Goal: Information Seeking & Learning: Learn about a topic

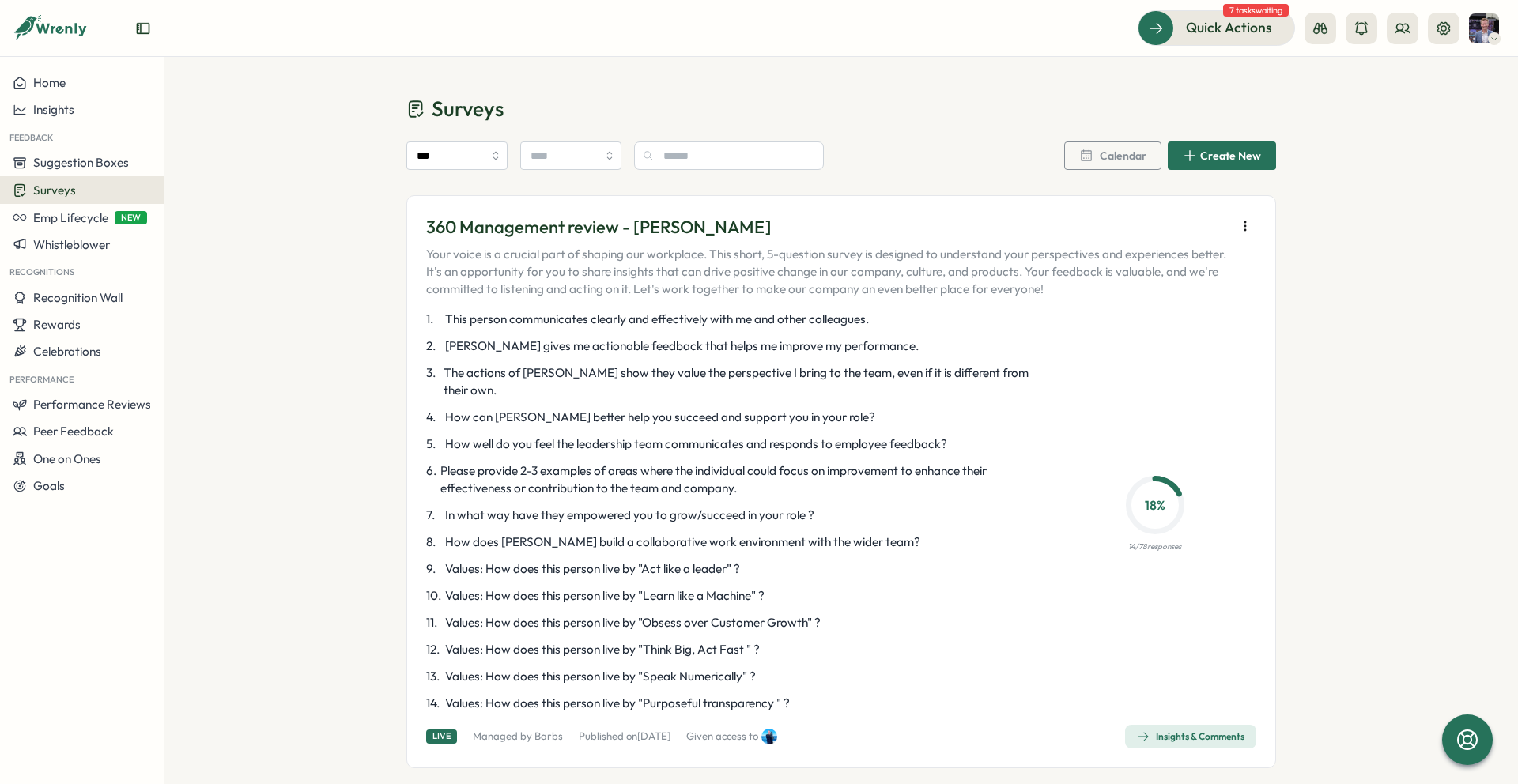
scroll to position [4086, 0]
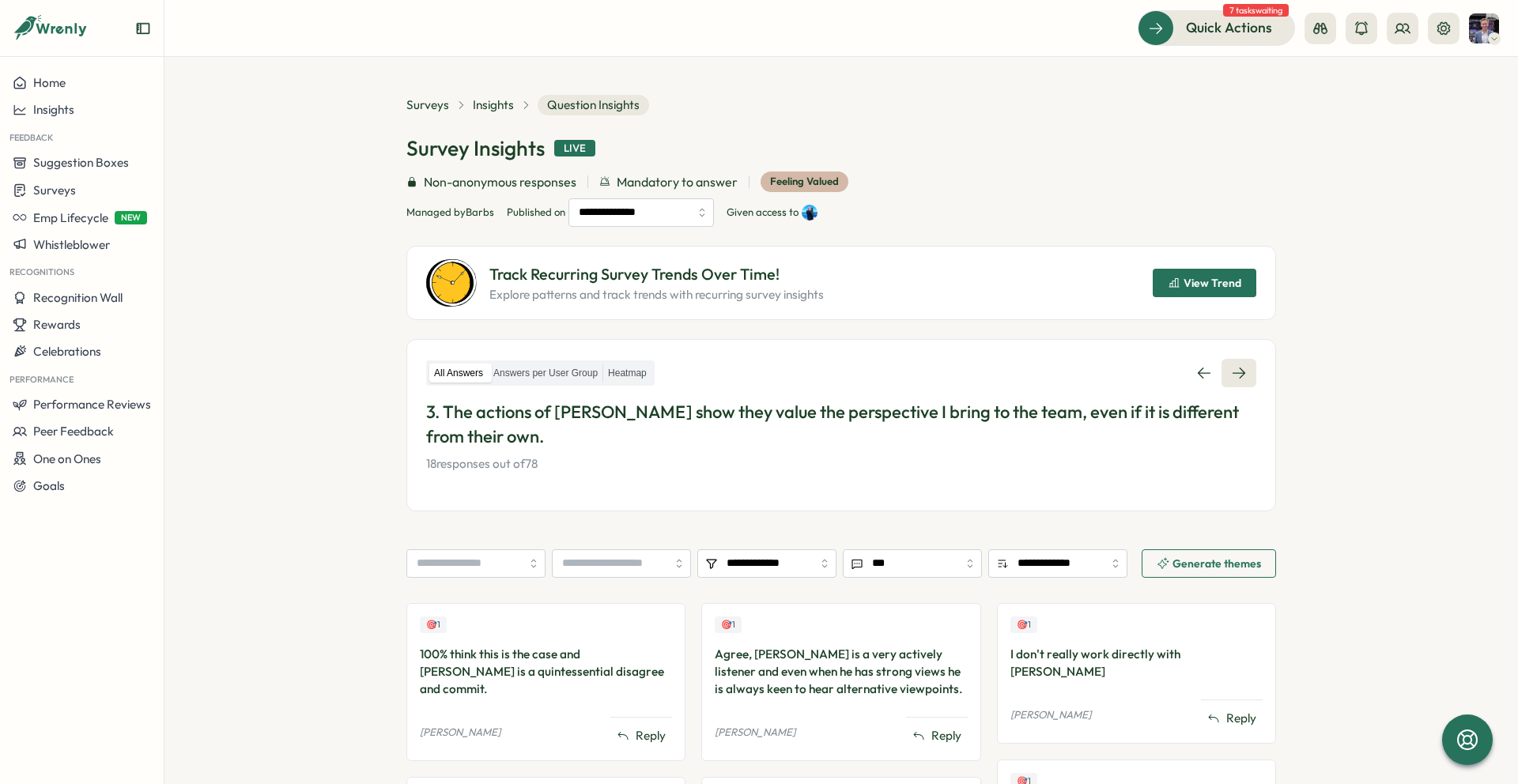
click at [1235, 378] on icon at bounding box center [1238, 373] width 13 height 11
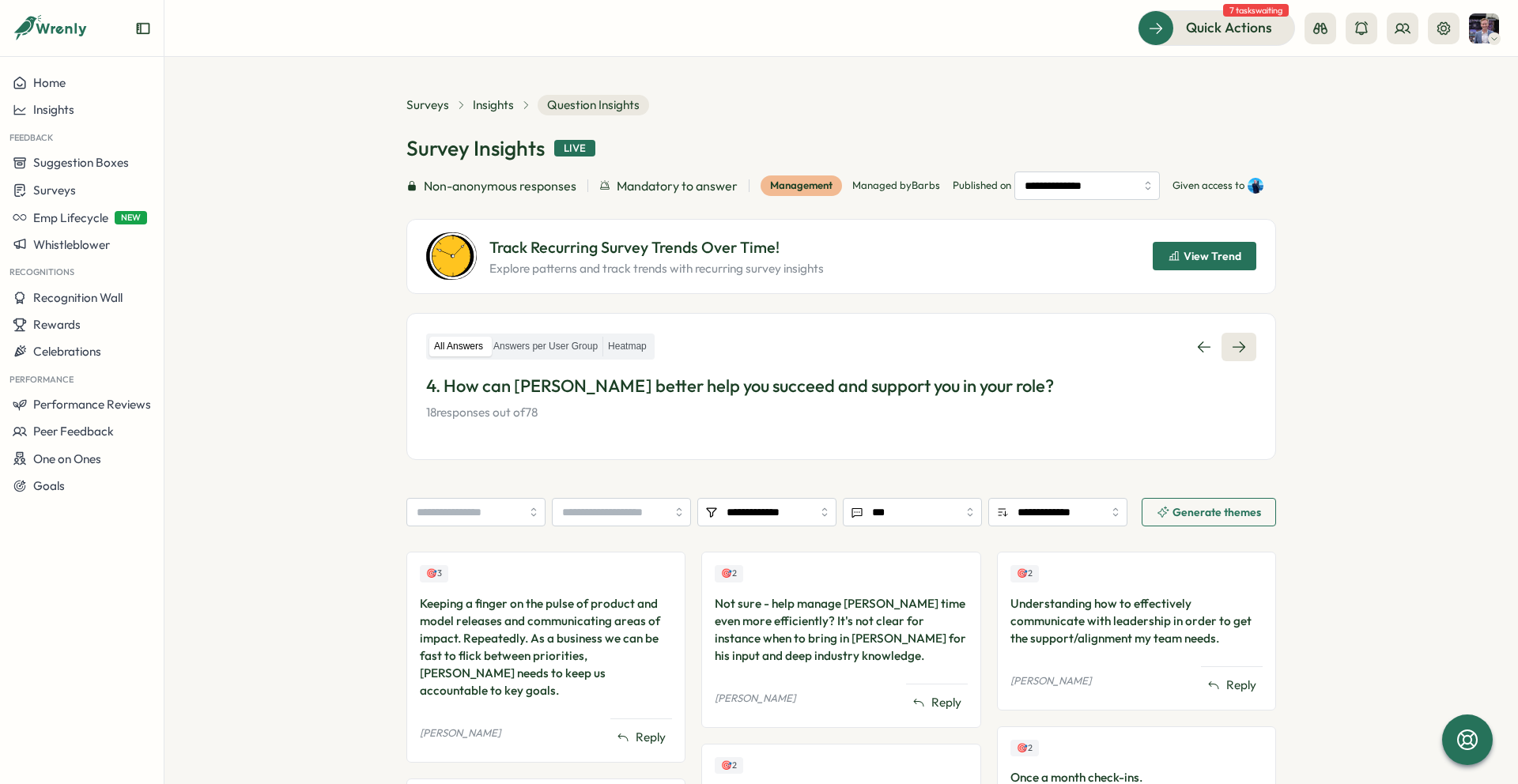
click at [1239, 355] on icon at bounding box center [1238, 347] width 16 height 16
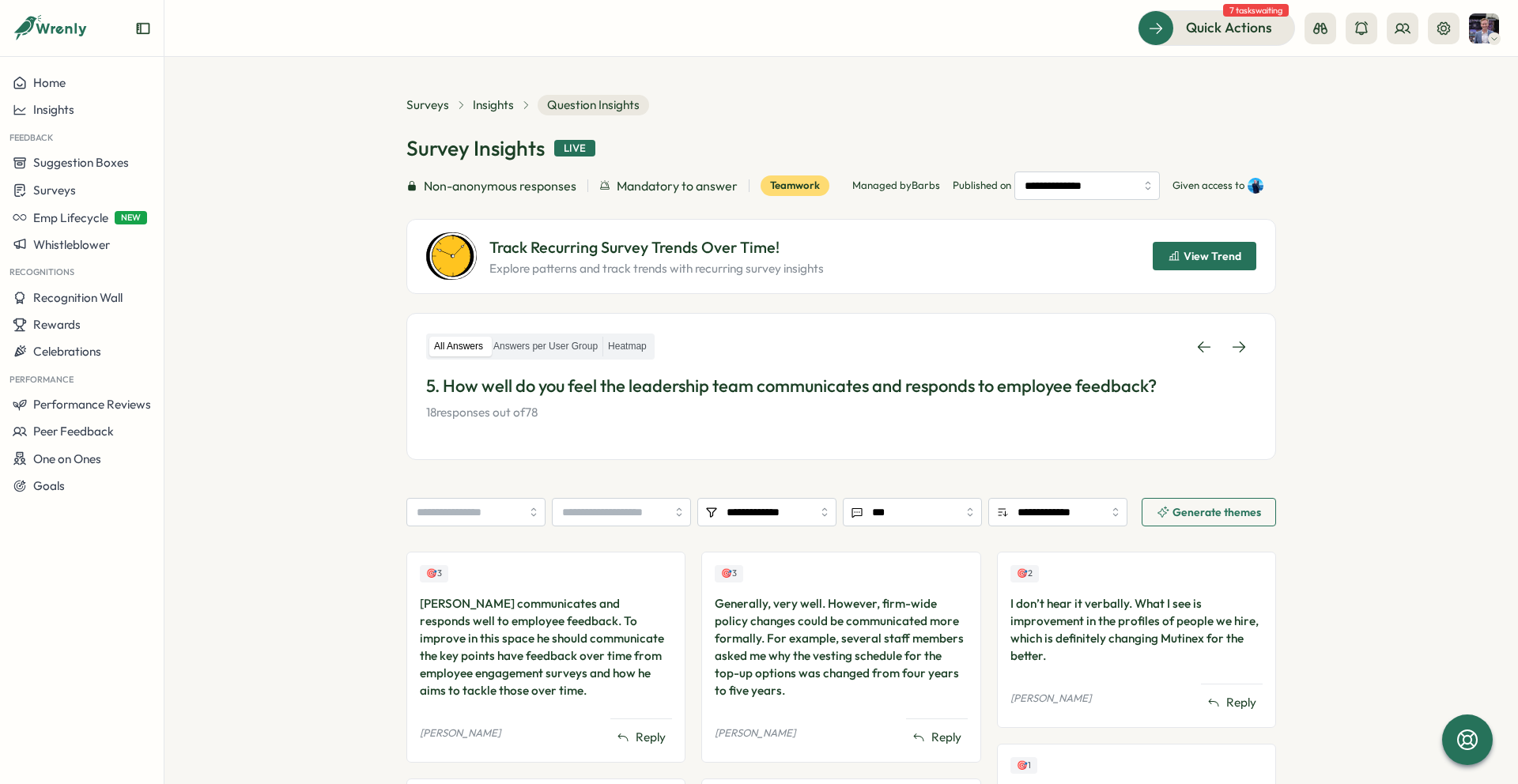
click at [1239, 362] on div "All Answers Answers per User Group Heatmap 5. How well do you feel the leadersh…" at bounding box center [841, 377] width 830 height 90
click at [1239, 347] on icon at bounding box center [1238, 347] width 13 height 11
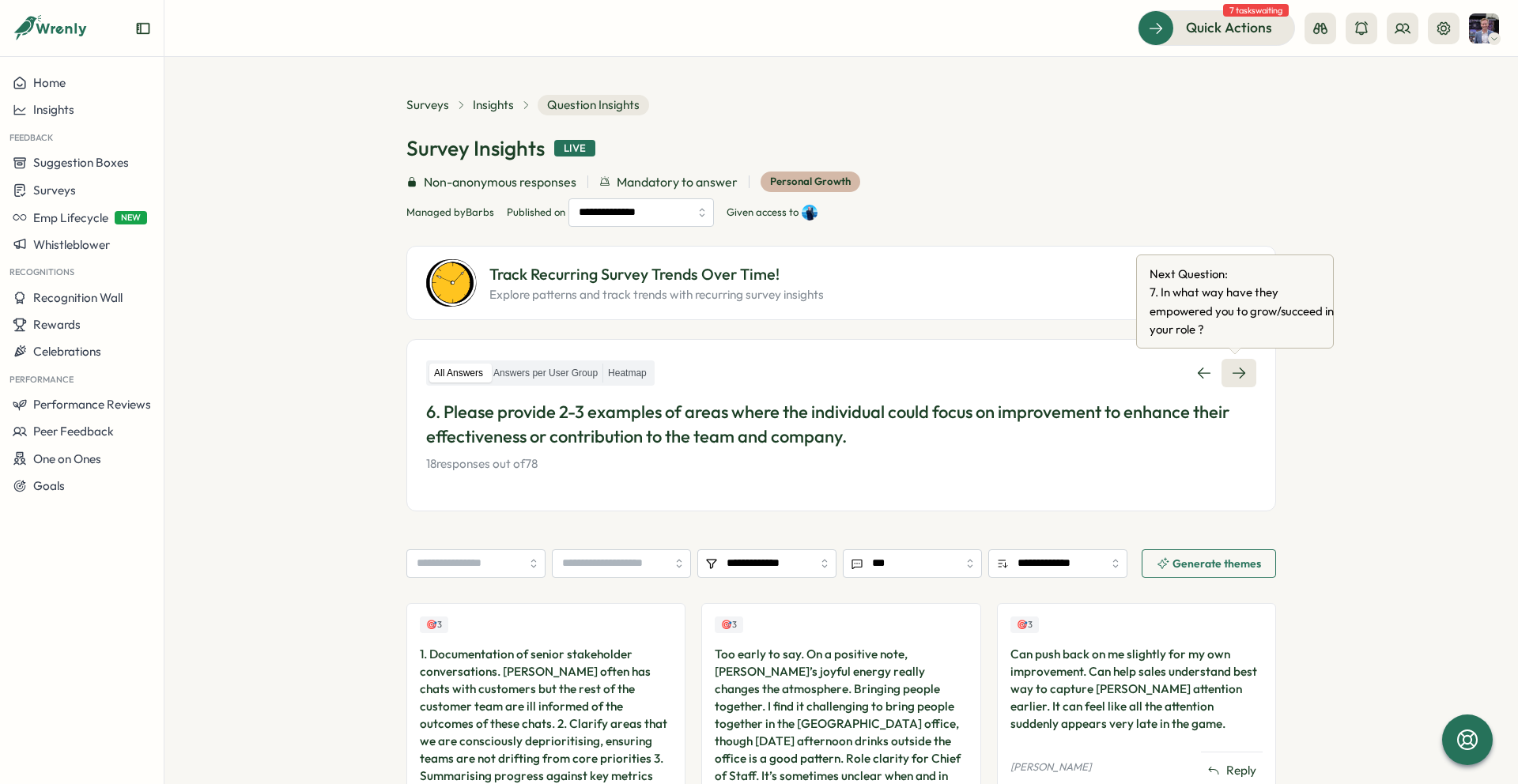
click at [1233, 380] on icon at bounding box center [1238, 373] width 16 height 16
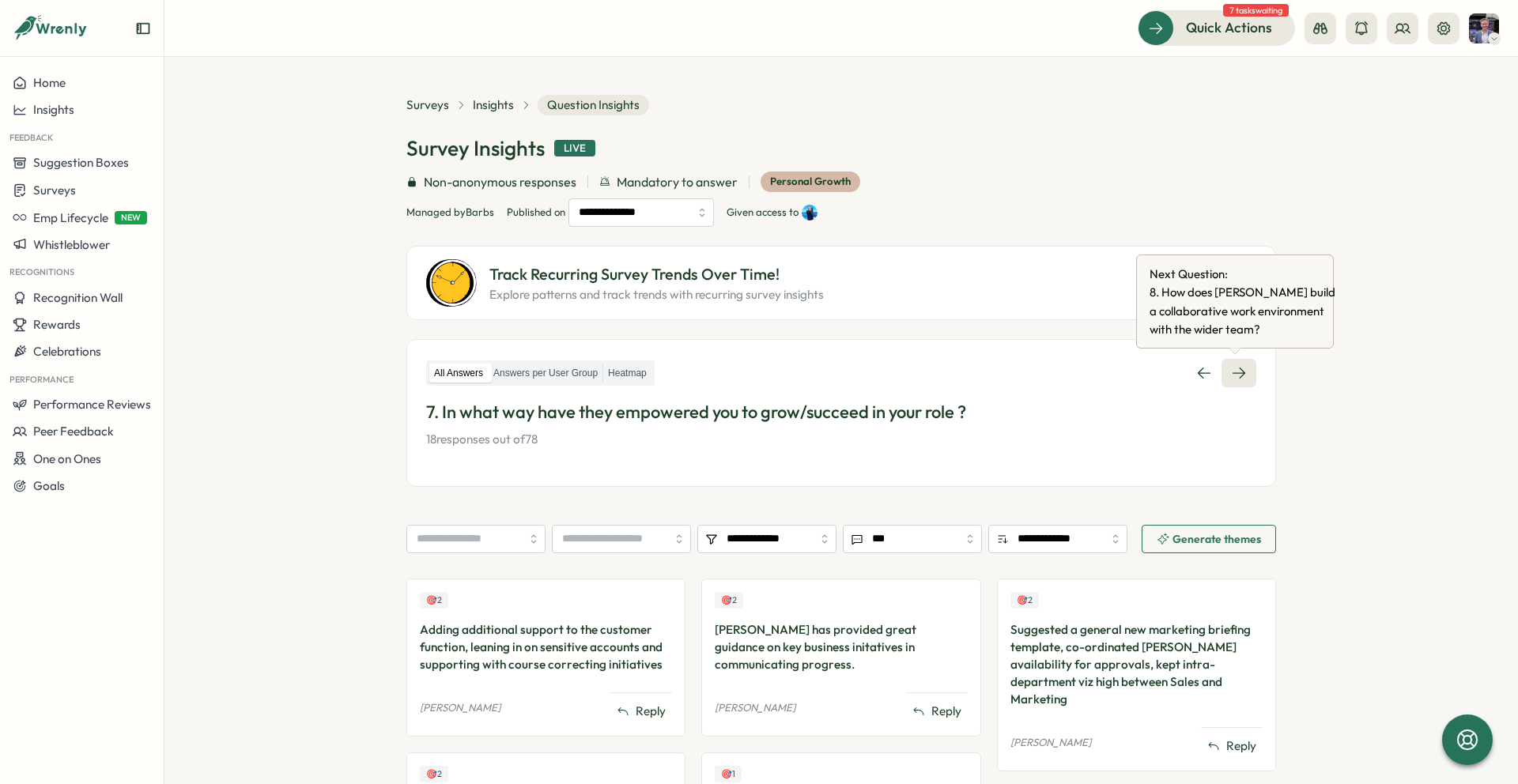
click at [1237, 366] on icon at bounding box center [1238, 373] width 16 height 16
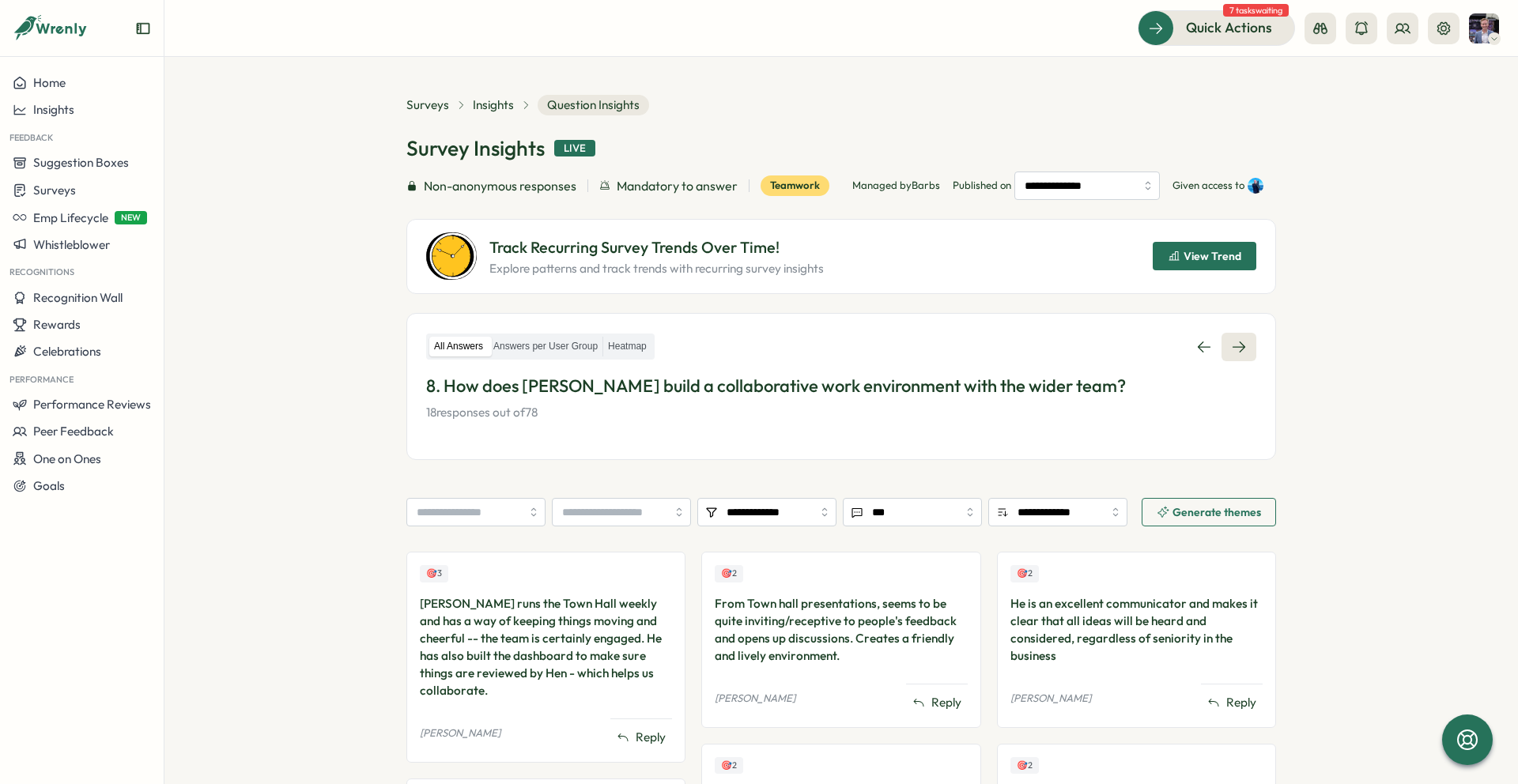
click at [1247, 354] on link at bounding box center [1239, 347] width 35 height 29
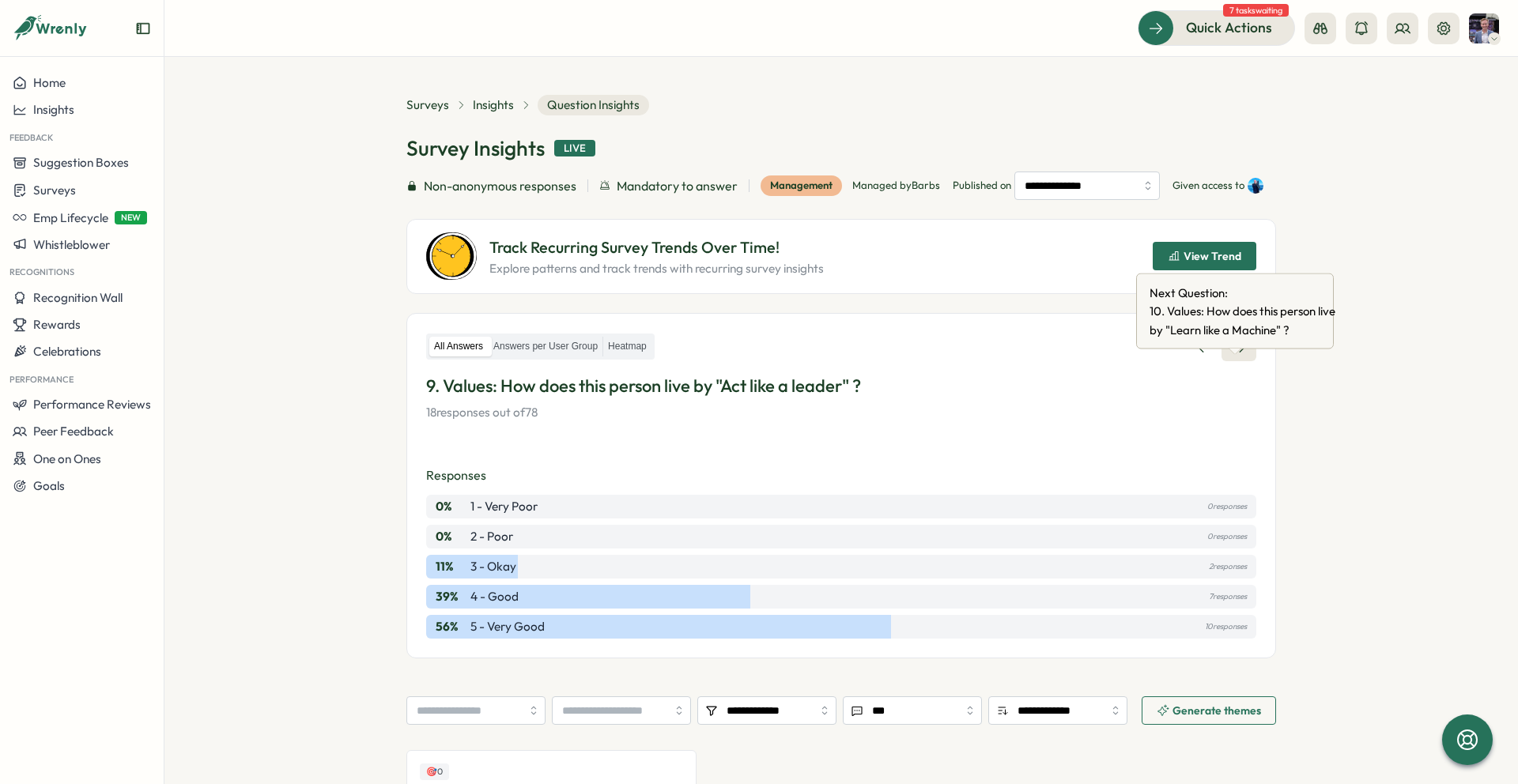
click at [1232, 353] on icon at bounding box center [1238, 347] width 13 height 11
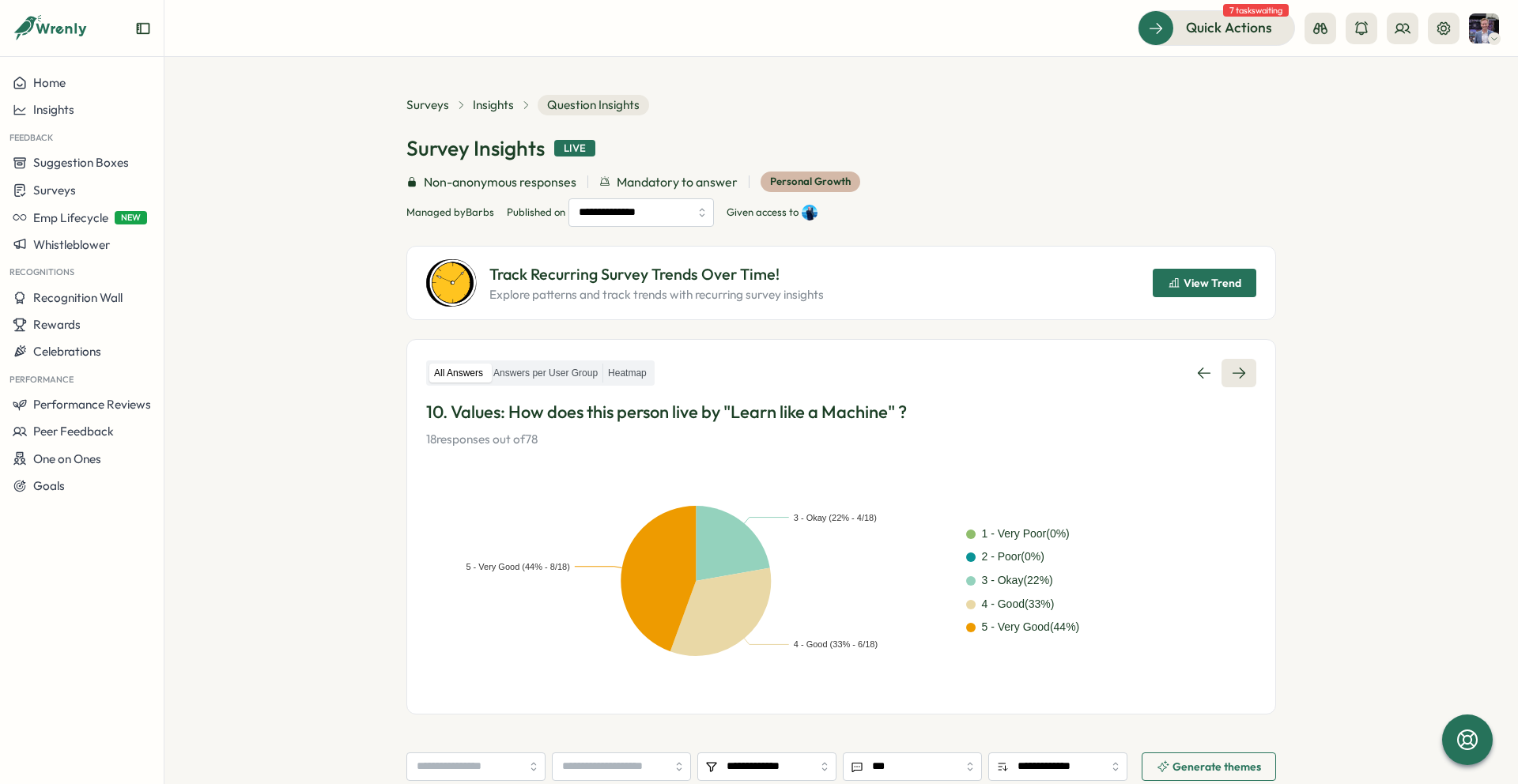
click at [1244, 374] on link at bounding box center [1239, 373] width 35 height 29
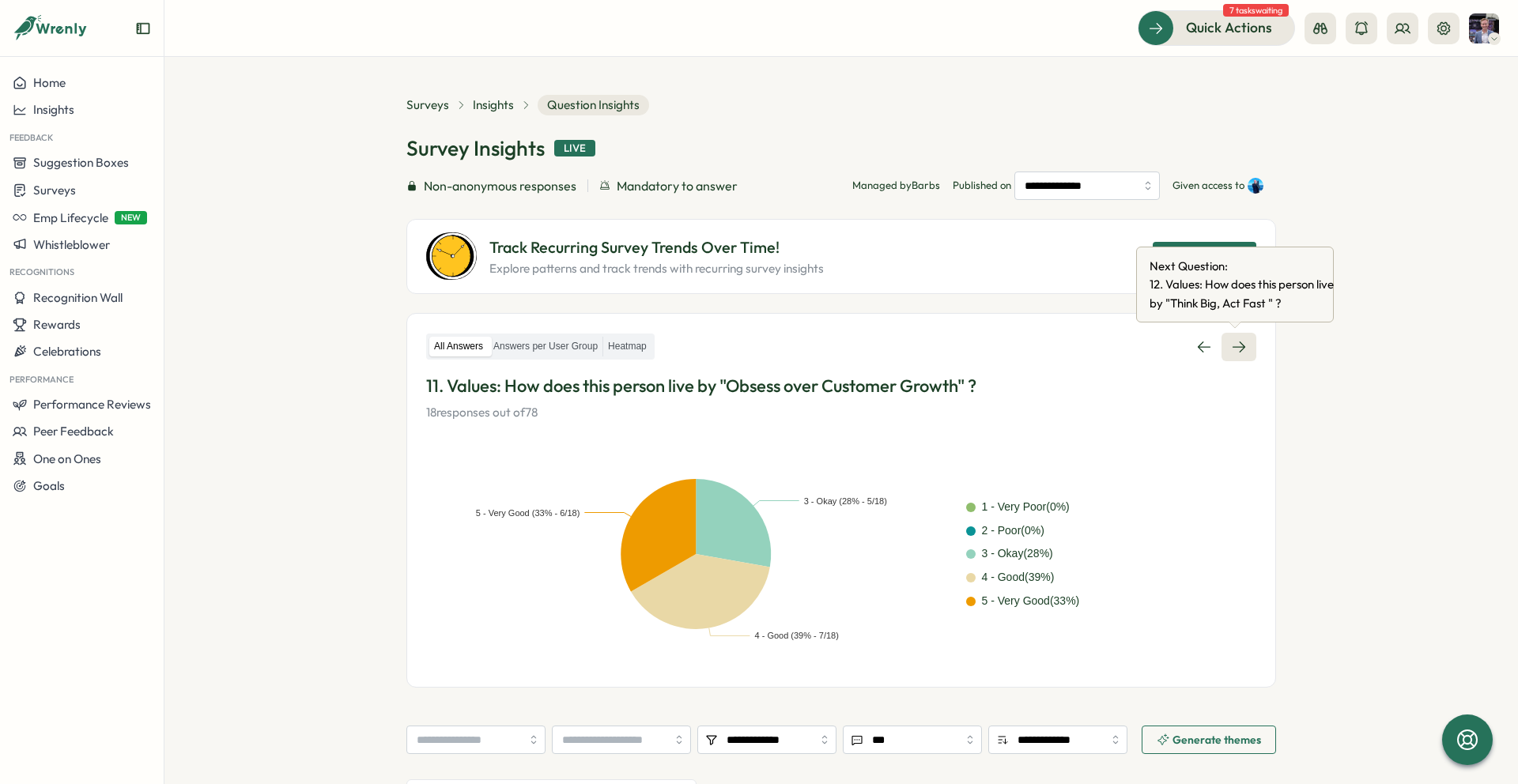
click at [1235, 337] on link at bounding box center [1239, 347] width 35 height 29
click at [1236, 343] on icon at bounding box center [1238, 347] width 16 height 16
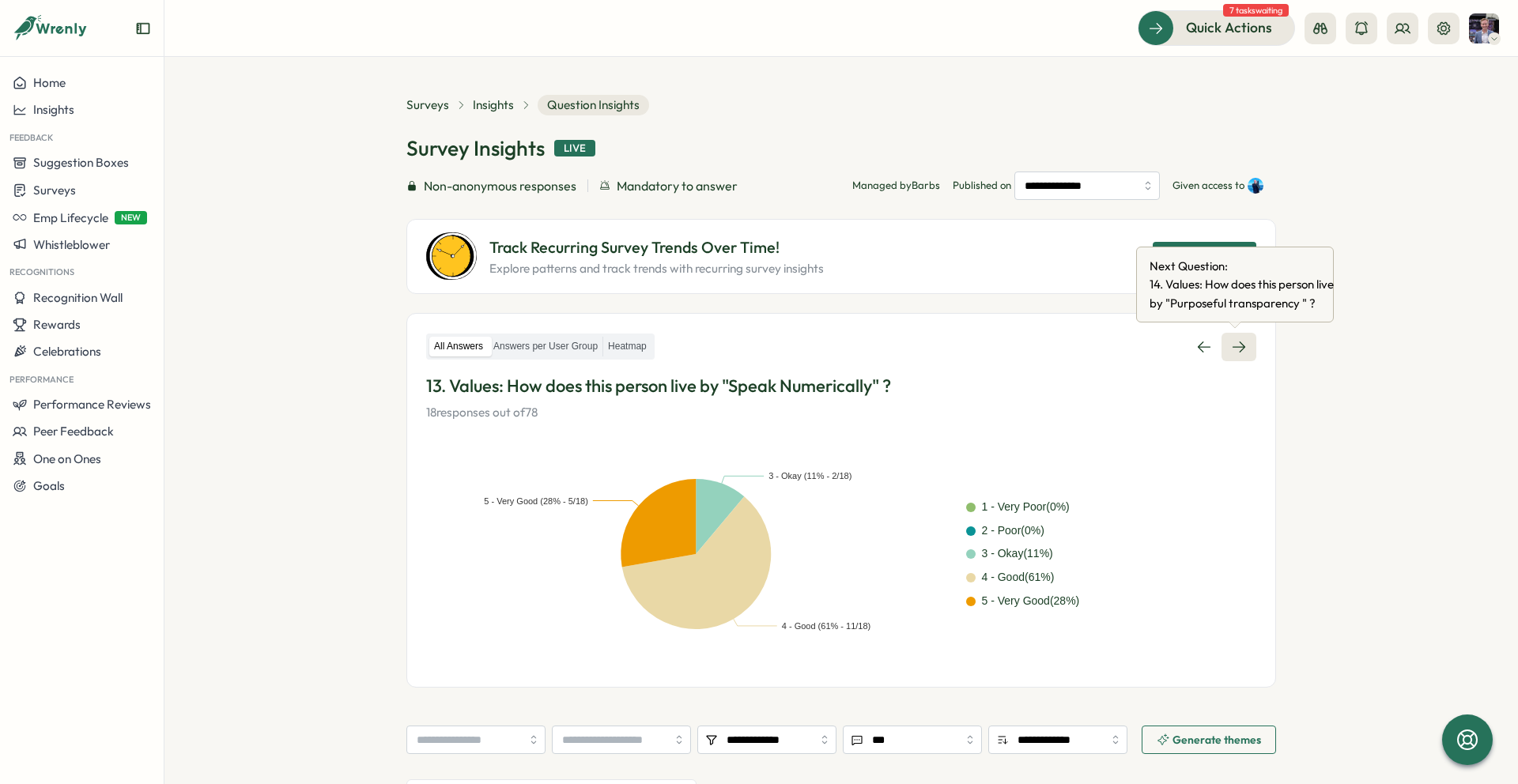
click at [1225, 354] on link at bounding box center [1239, 347] width 35 height 29
